Goal: Information Seeking & Learning: Understand process/instructions

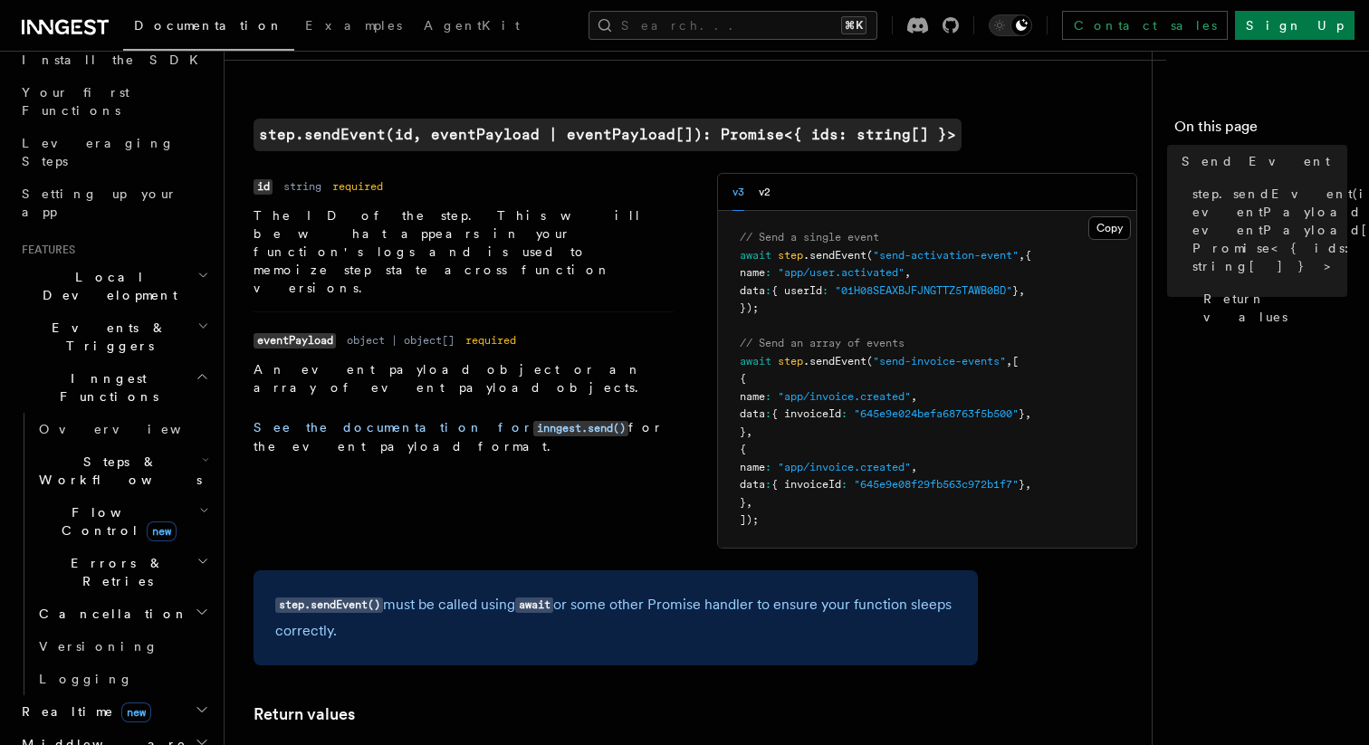
scroll to position [1323, 0]
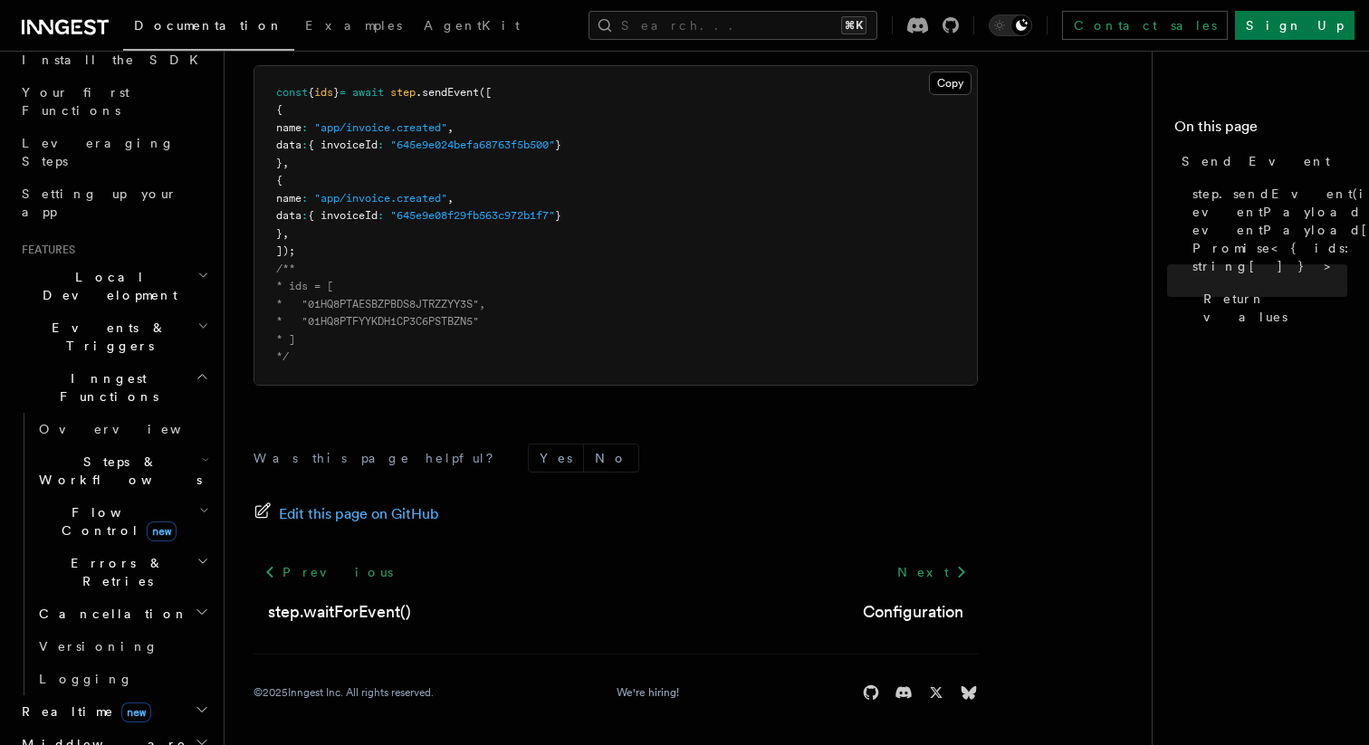
click at [86, 453] on span "Steps & Workflows" at bounding box center [117, 471] width 170 height 36
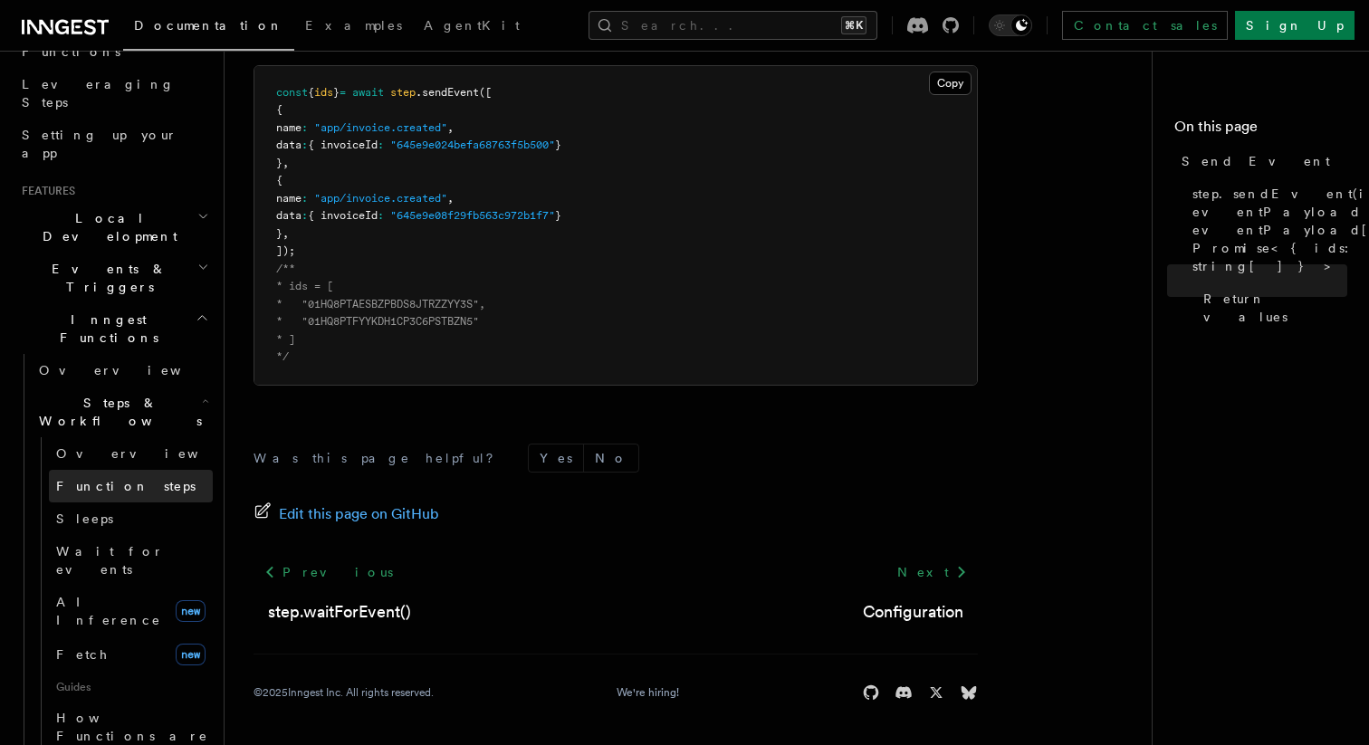
scroll to position [308, 0]
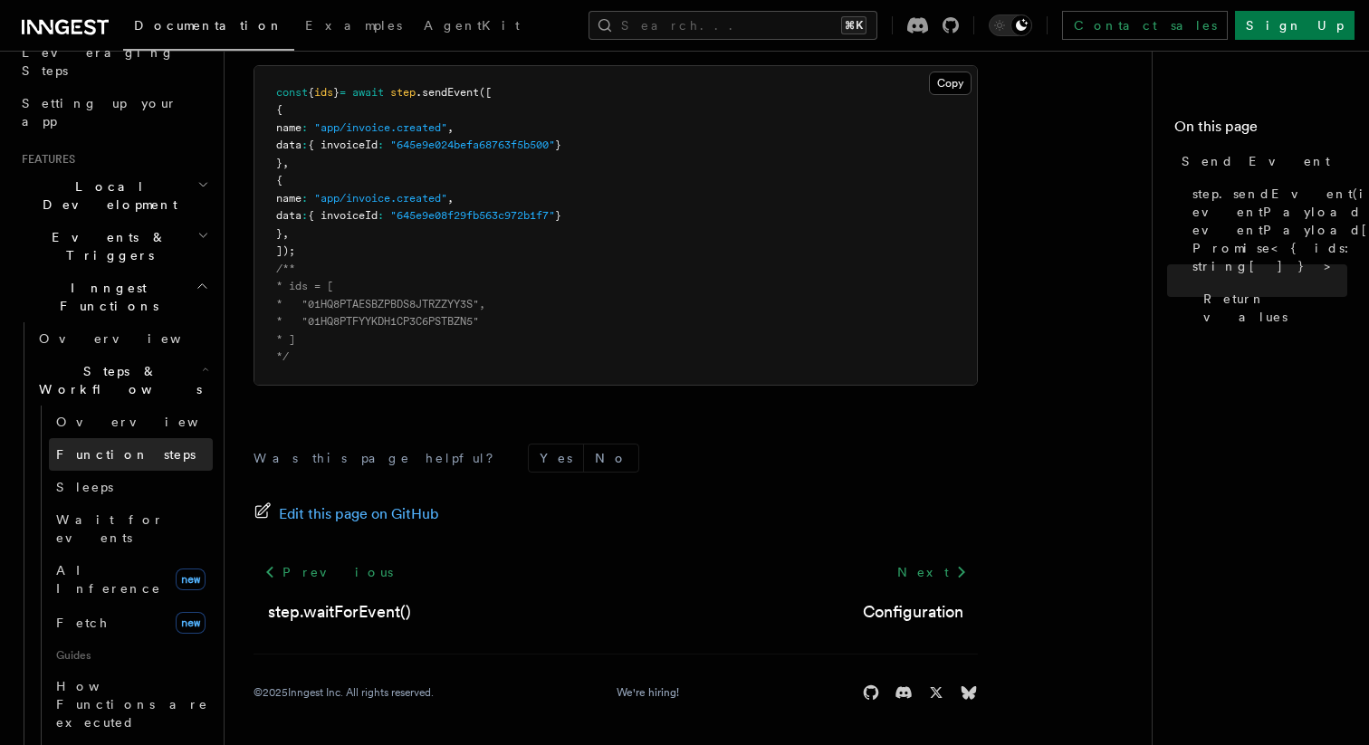
click at [124, 438] on link "Function steps" at bounding box center [131, 454] width 164 height 33
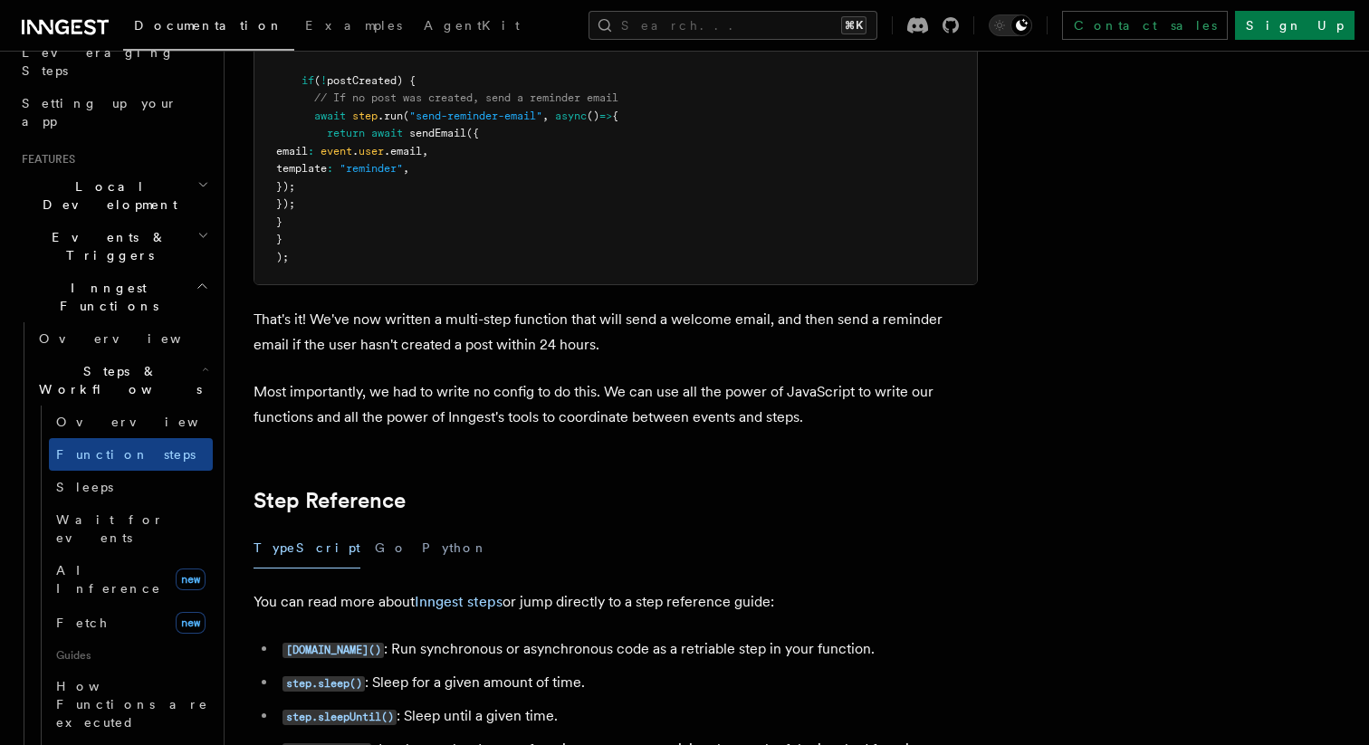
scroll to position [2789, 0]
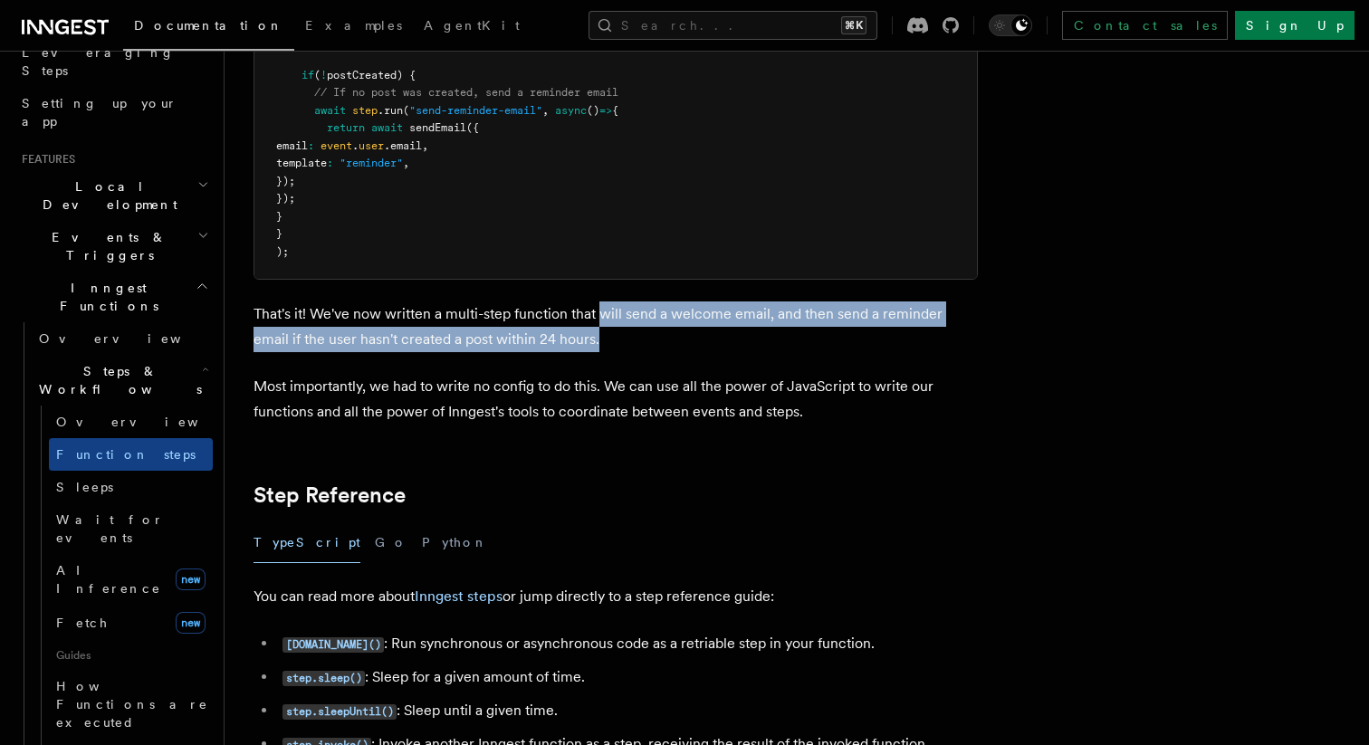
drag, startPoint x: 602, startPoint y: 320, endPoint x: 622, endPoint y: 341, distance: 29.5
click at [622, 341] on p "That's it! We've now written a multi-step function that will send a welcome ema…" at bounding box center [616, 326] width 724 height 51
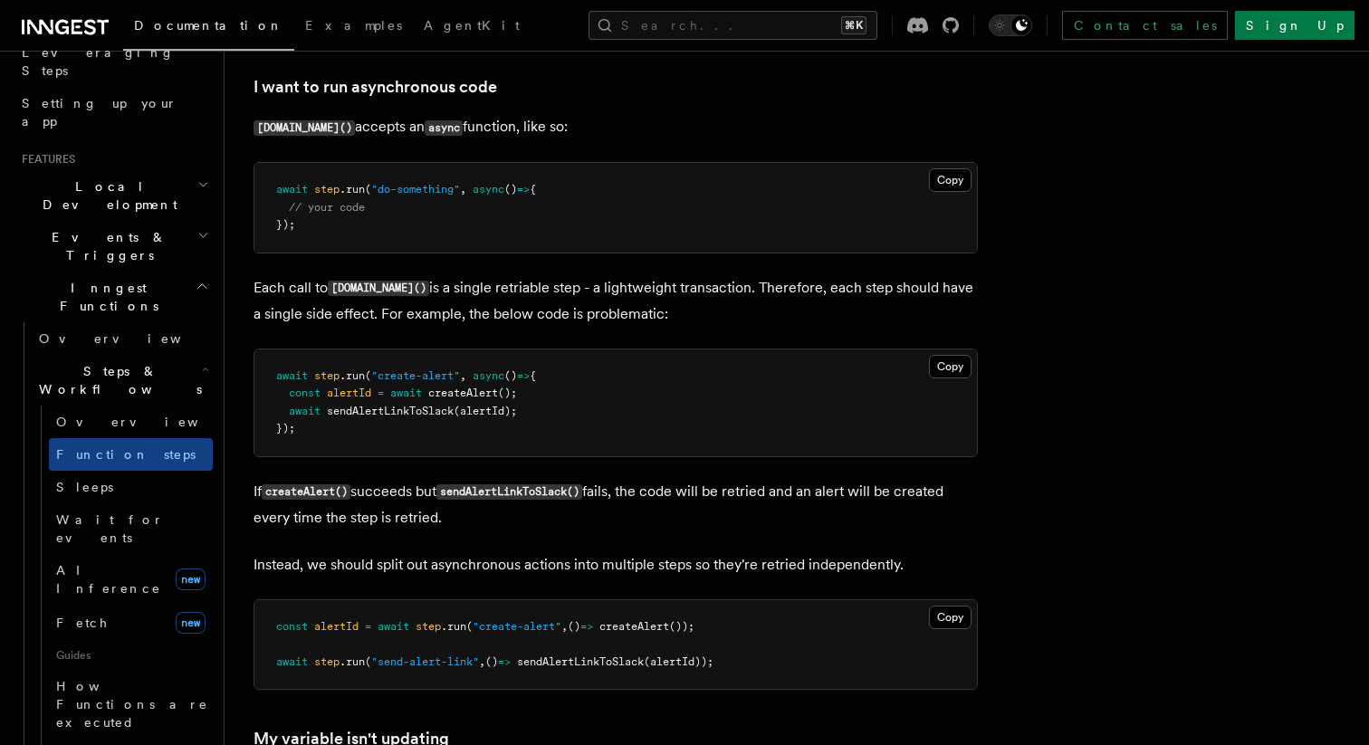
scroll to position [4062, 0]
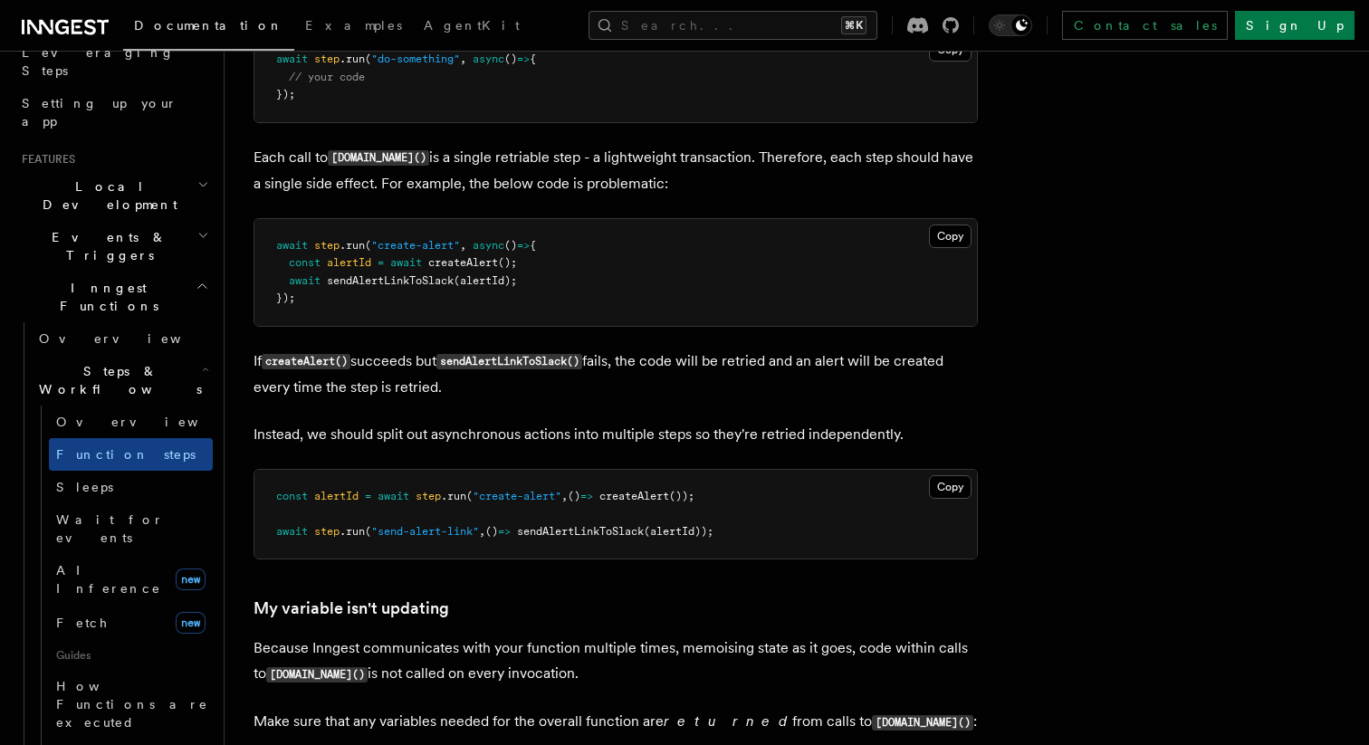
scroll to position [4184, 0]
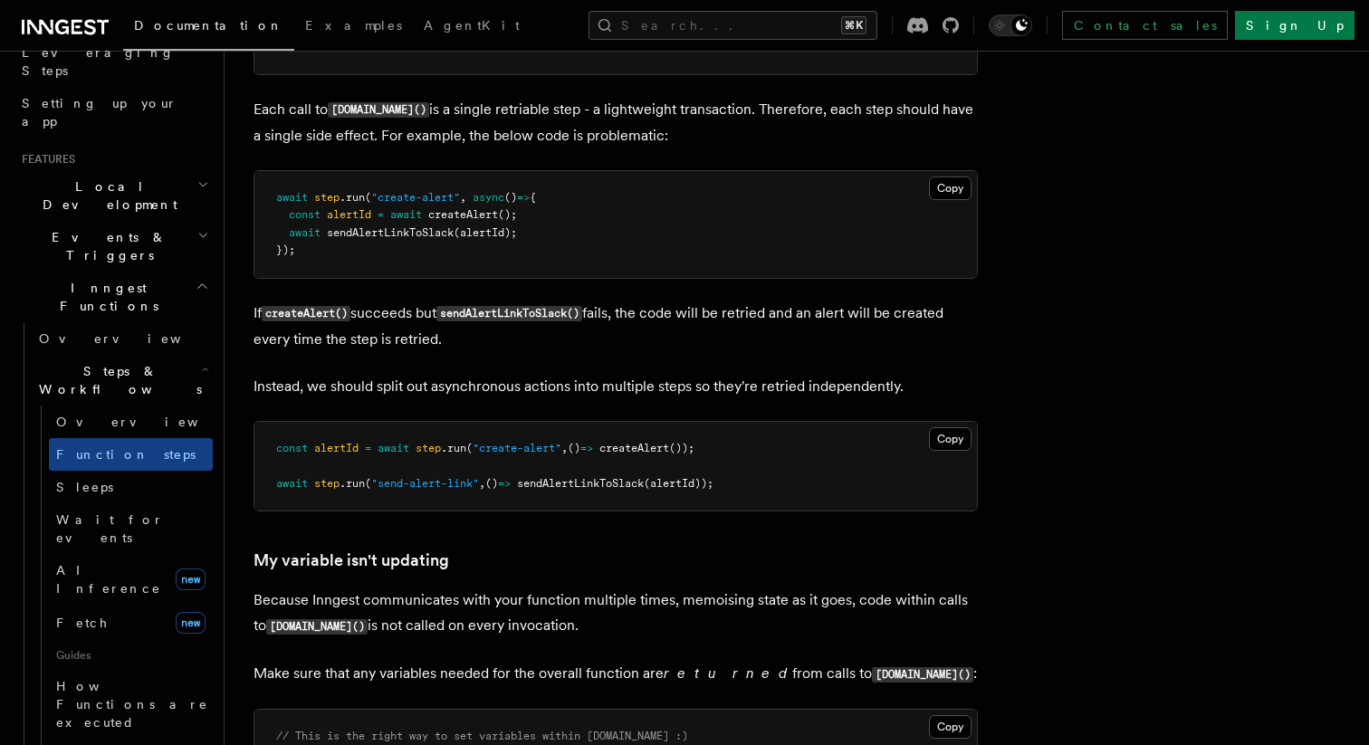
click at [736, 349] on p "If createAlert() succeeds but sendAlertLinkToSlack() fails, the code will be re…" at bounding box center [616, 327] width 724 height 52
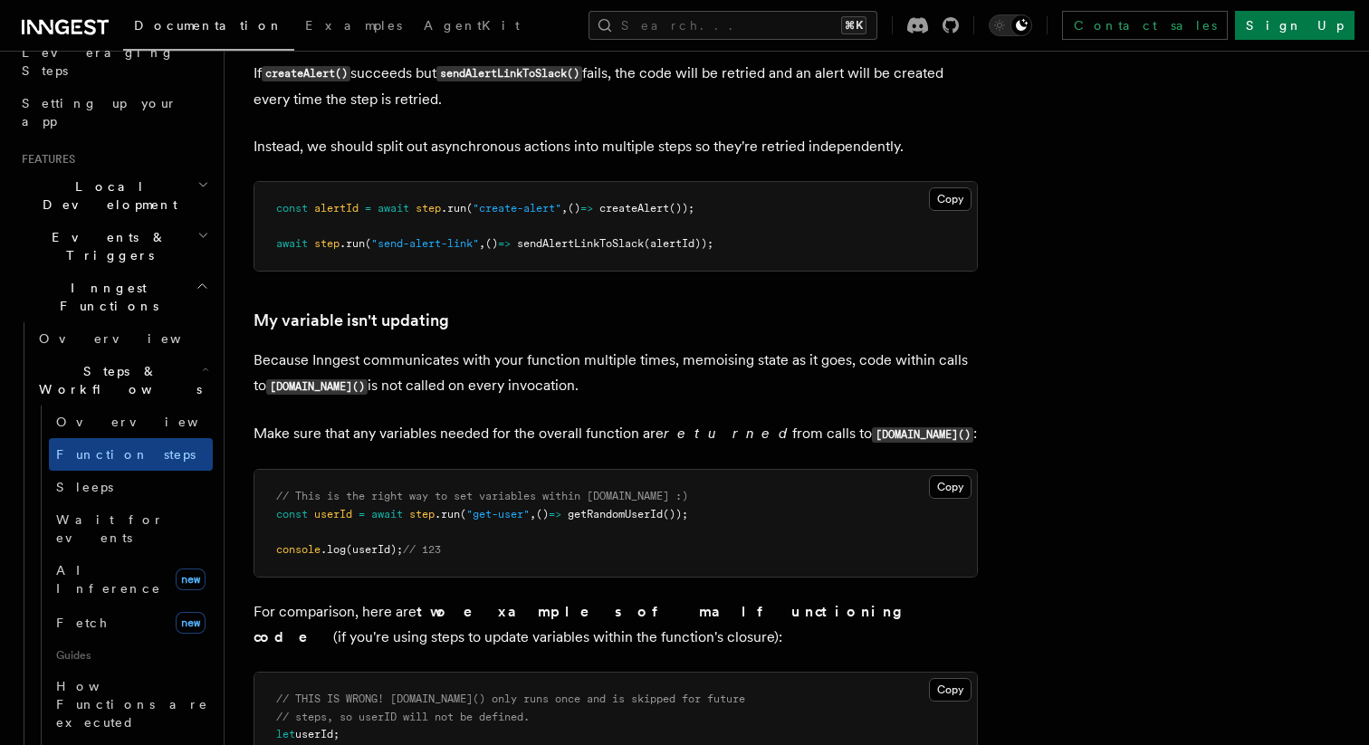
scroll to position [4430, 0]
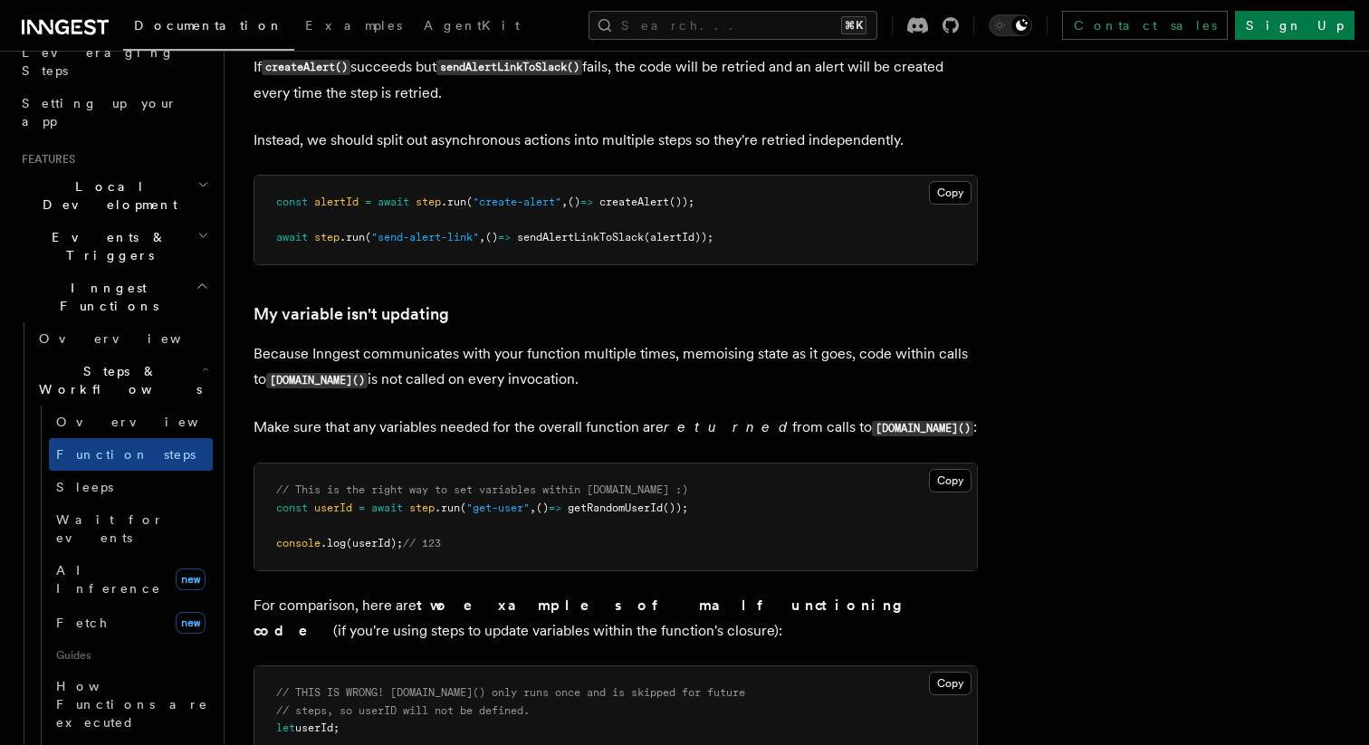
click at [757, 363] on p "Because Inngest communicates with your function multiple times, memoising state…" at bounding box center [616, 367] width 724 height 52
click at [756, 393] on p "Because Inngest communicates with your function multiple times, memoising state…" at bounding box center [616, 367] width 724 height 52
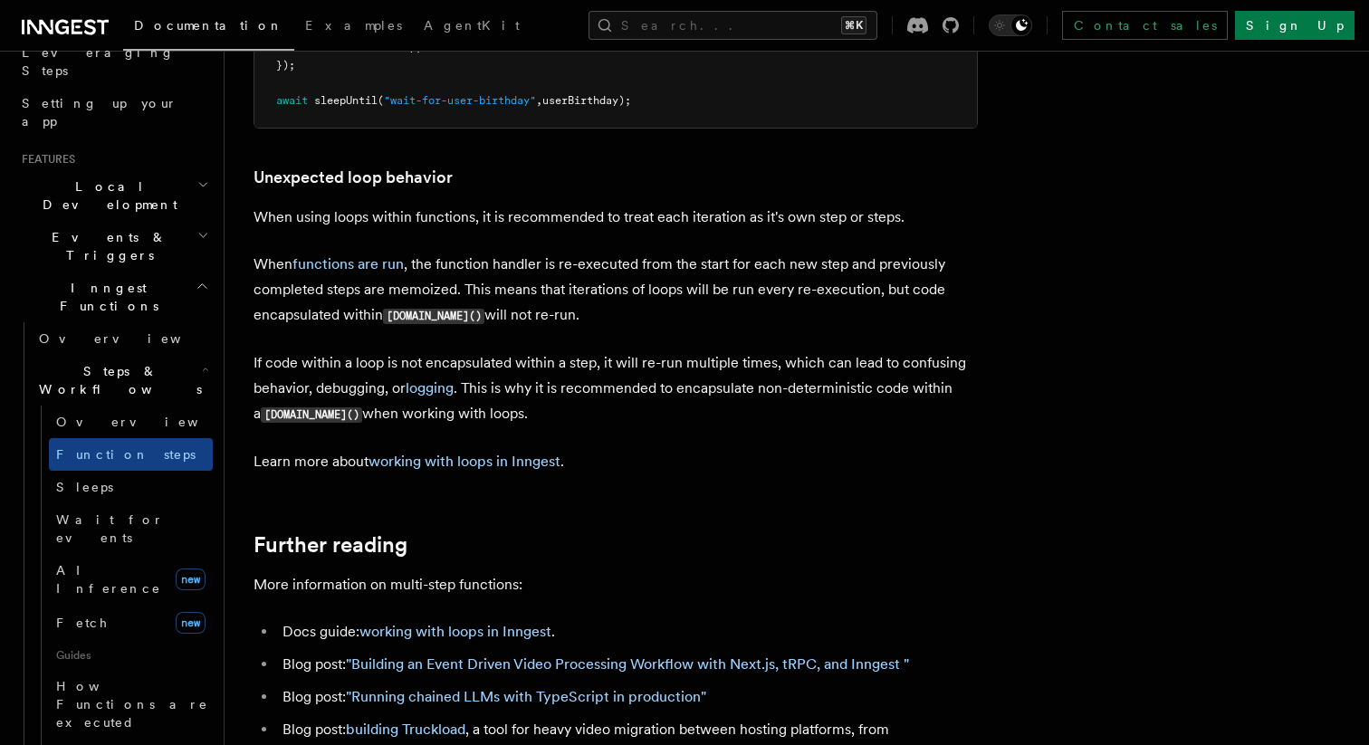
scroll to position [5703, 0]
